Goal: Transaction & Acquisition: Purchase product/service

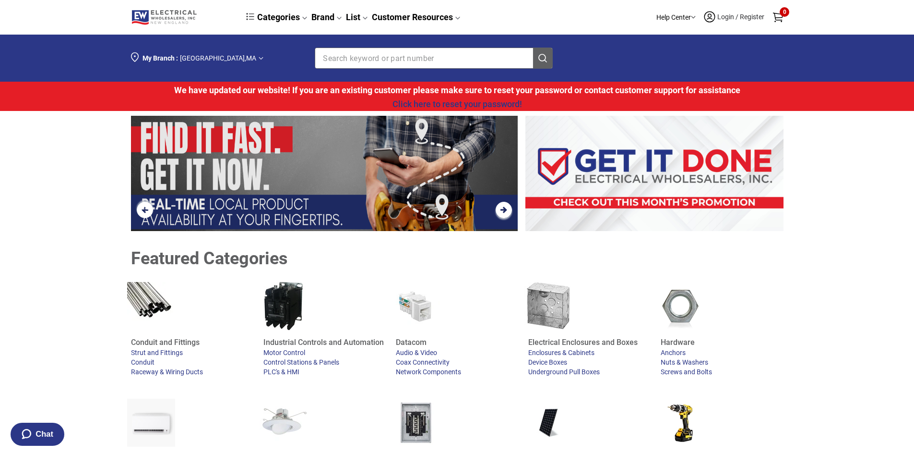
click at [724, 16] on span "Login / Register" at bounding box center [741, 17] width 49 height 8
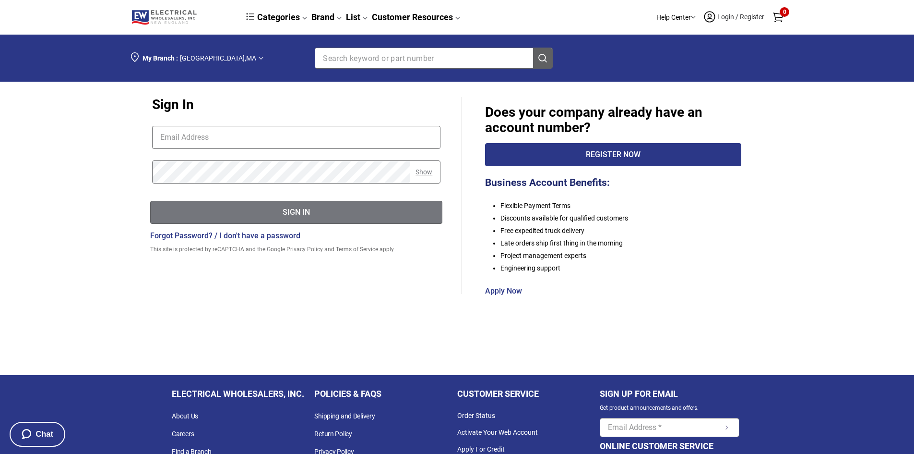
type input "[EMAIL_ADDRESS][DOMAIN_NAME]"
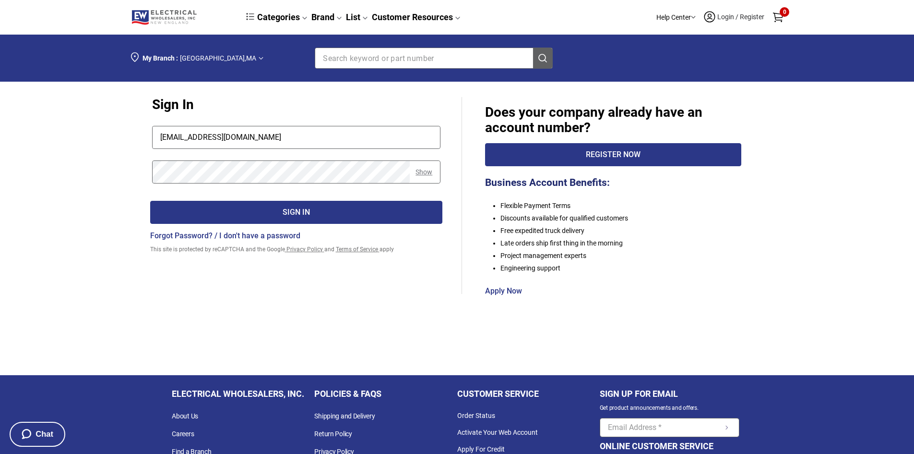
click at [289, 212] on div "Sign In" at bounding box center [297, 212] width 292 height 12
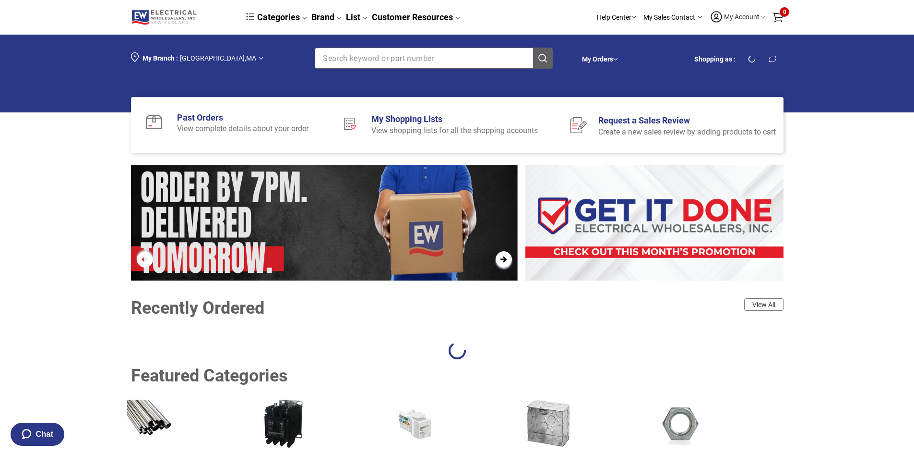
click at [354, 61] on input "Section row" at bounding box center [416, 58] width 203 height 20
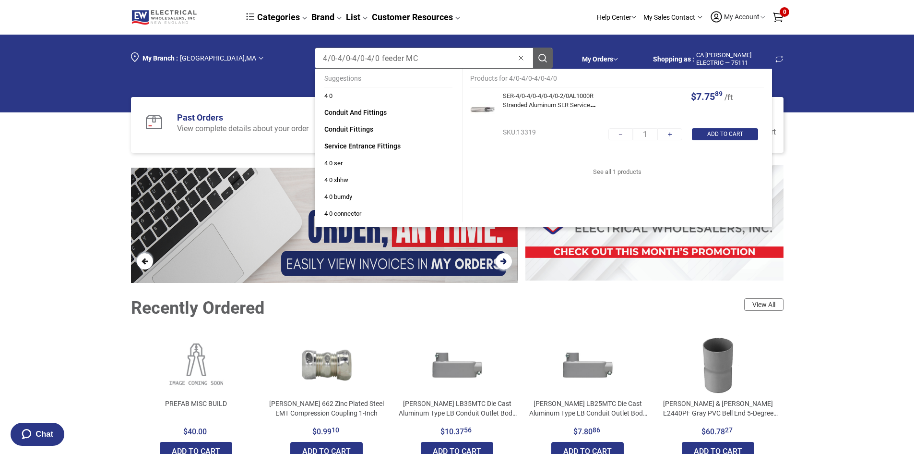
type input "4/0-4/0-4/0-4/0 feeder MC"
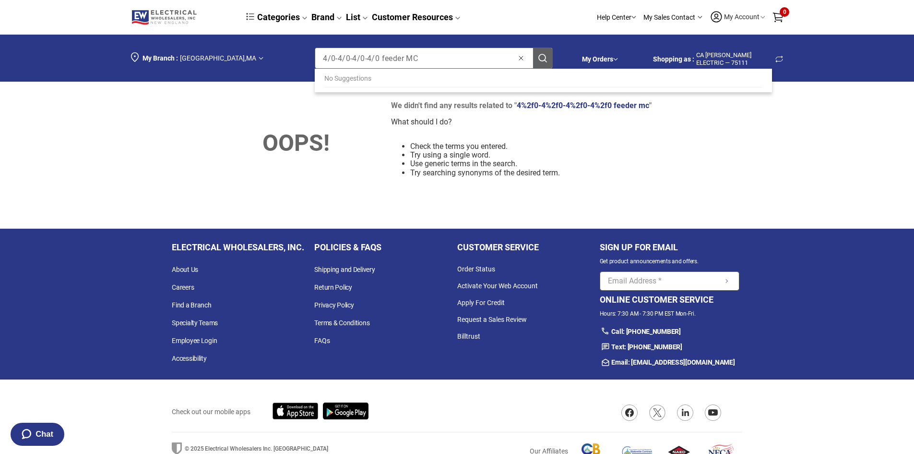
click at [379, 56] on input "4/0-4/0-4/0-4/0 feeder MC" at bounding box center [416, 58] width 203 height 20
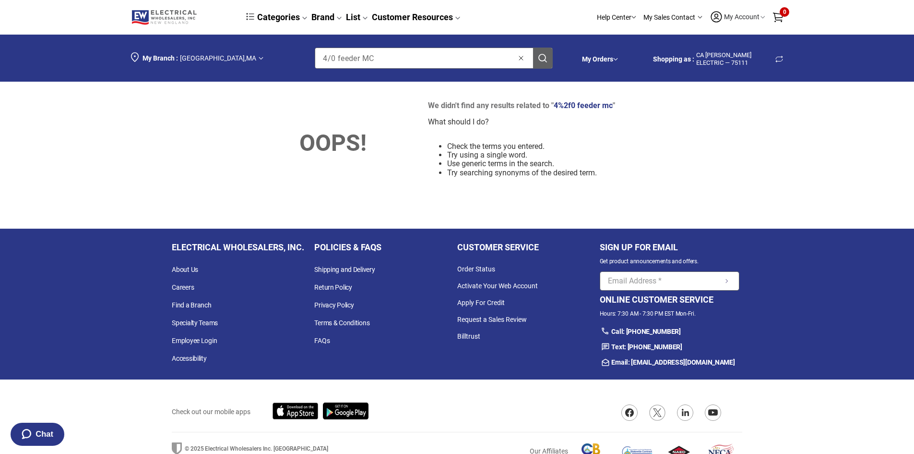
drag, startPoint x: 363, startPoint y: 57, endPoint x: 336, endPoint y: 58, distance: 26.9
click at [336, 58] on input "4/0 feeder MC" at bounding box center [416, 58] width 203 height 20
drag, startPoint x: 357, startPoint y: 55, endPoint x: 343, endPoint y: 55, distance: 14.4
click at [343, 55] on input "4/0MC" at bounding box center [416, 58] width 203 height 20
click at [336, 54] on input "4/0MC" at bounding box center [416, 58] width 203 height 20
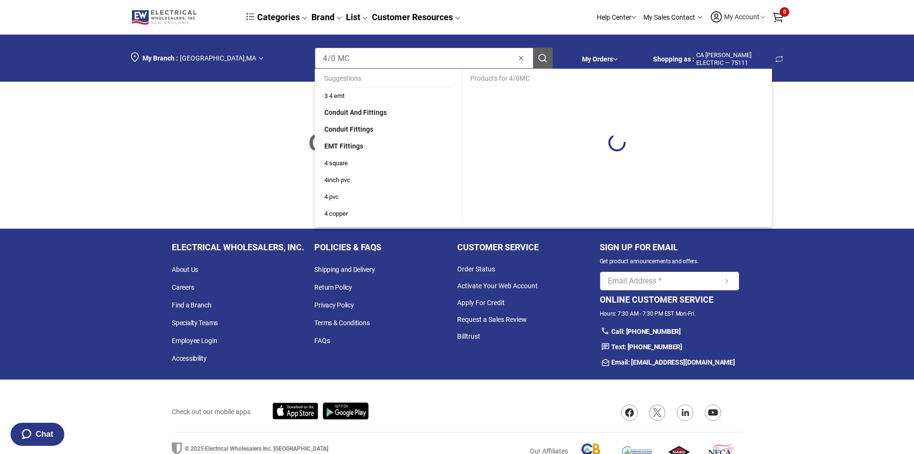
type input "4/0 MC"
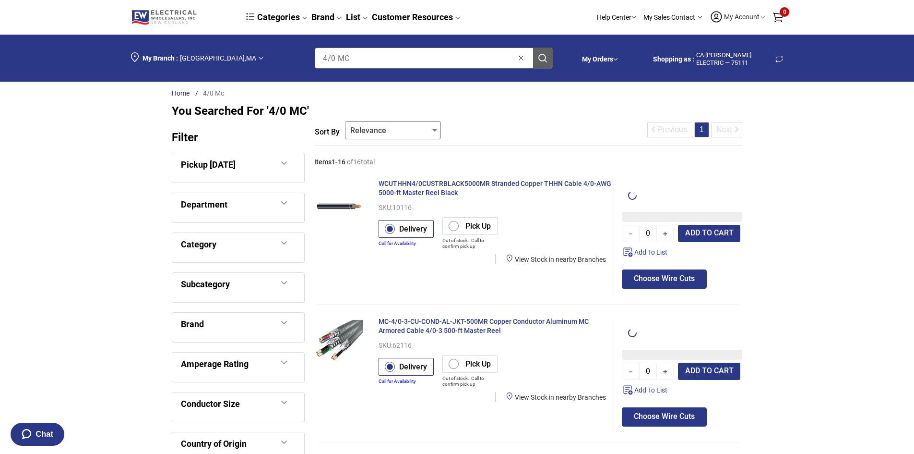
type input "1"
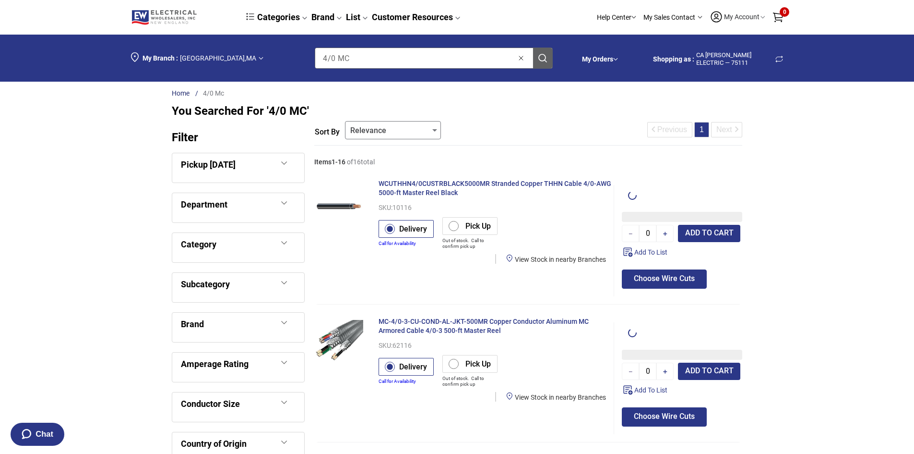
type input "1"
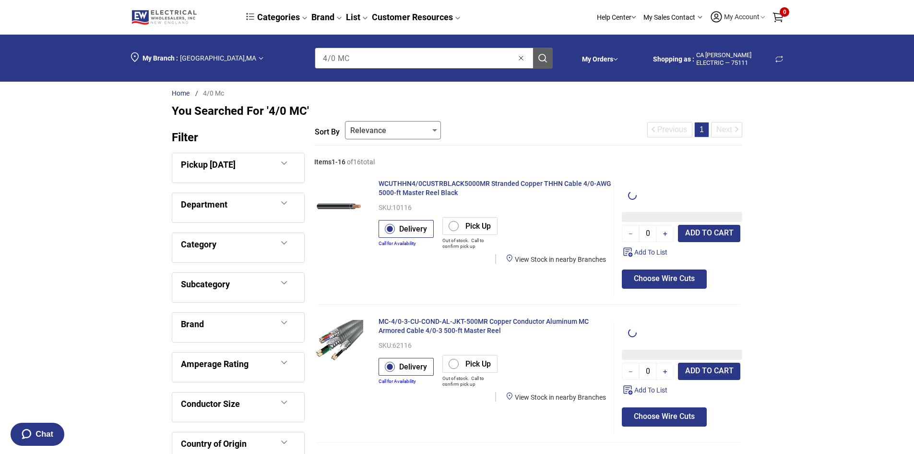
type input "1"
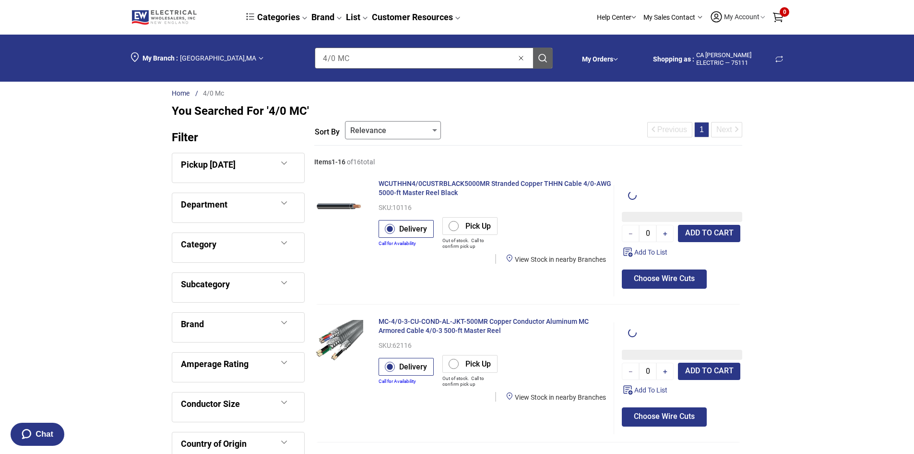
type input "1"
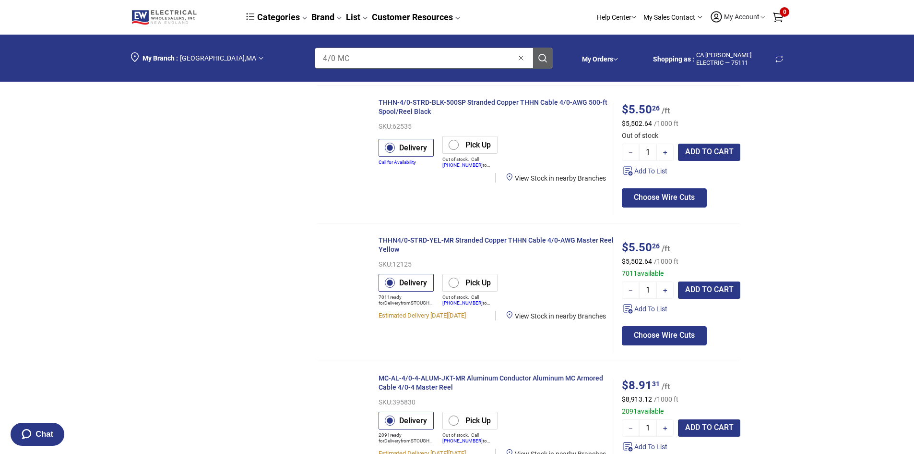
scroll to position [2016, 0]
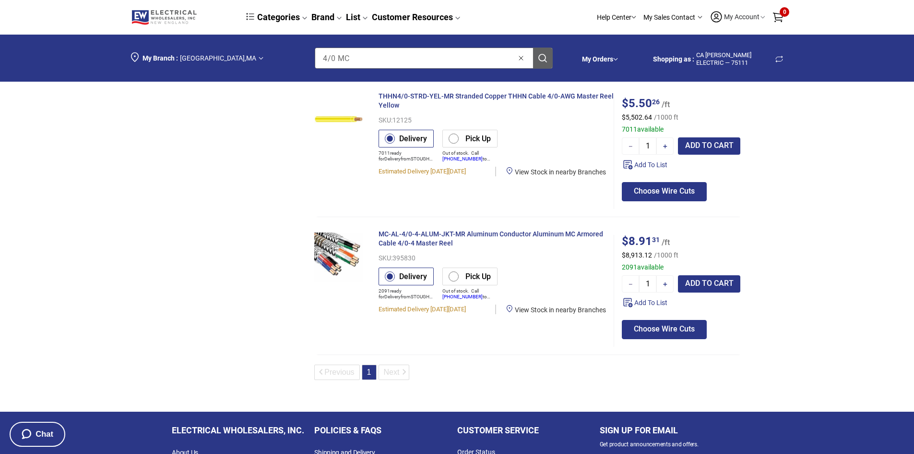
click at [442, 234] on span "MC-AL-4/0-4-ALUM-JKT-MR Aluminum Conductor Aluminum MC Armored Cable 4/0-4 Mast…" at bounding box center [491, 238] width 225 height 17
